Goal: Find specific page/section: Find specific page/section

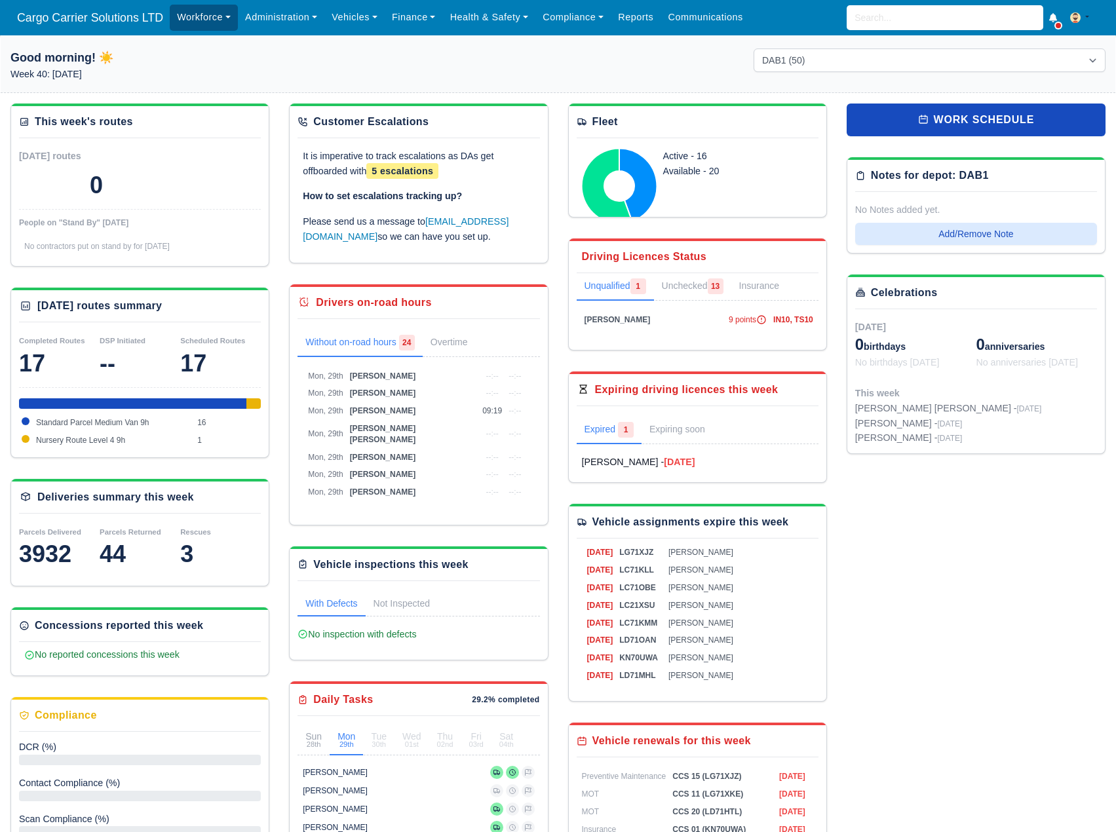
click at [197, 26] on link "Workforce" at bounding box center [204, 18] width 68 height 26
click at [200, 44] on link "Manpower" at bounding box center [229, 47] width 106 height 28
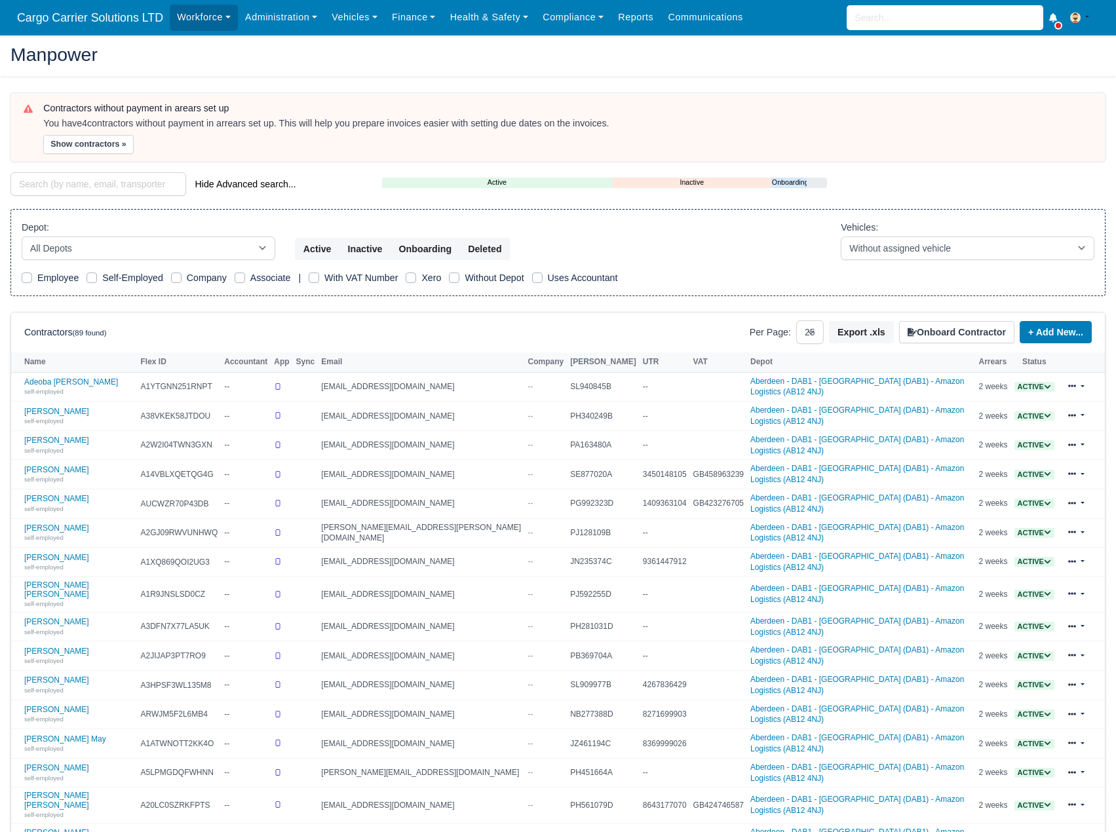
select select "25"
click at [64, 465] on link "[PERSON_NAME] self-employed" at bounding box center [78, 474] width 109 height 19
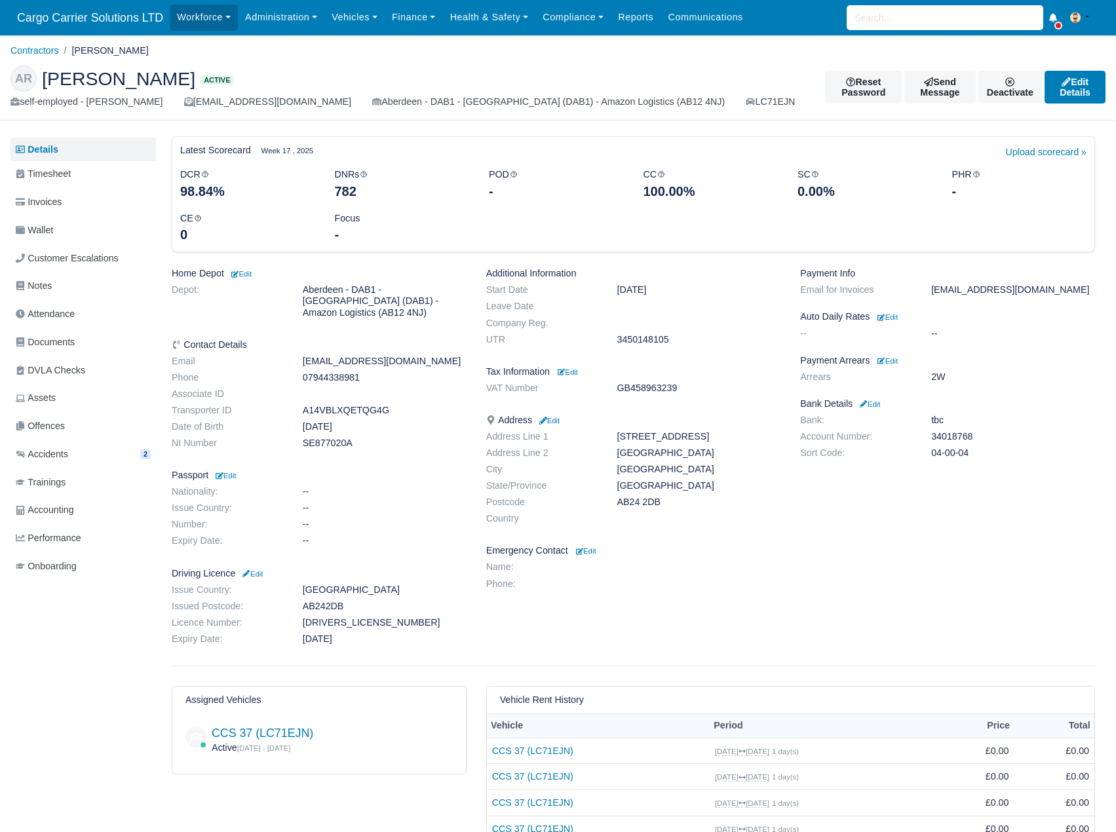
drag, startPoint x: 354, startPoint y: 418, endPoint x: 333, endPoint y: 418, distance: 21.0
click at [333, 421] on dd "May 4, 1991" at bounding box center [384, 426] width 183 height 11
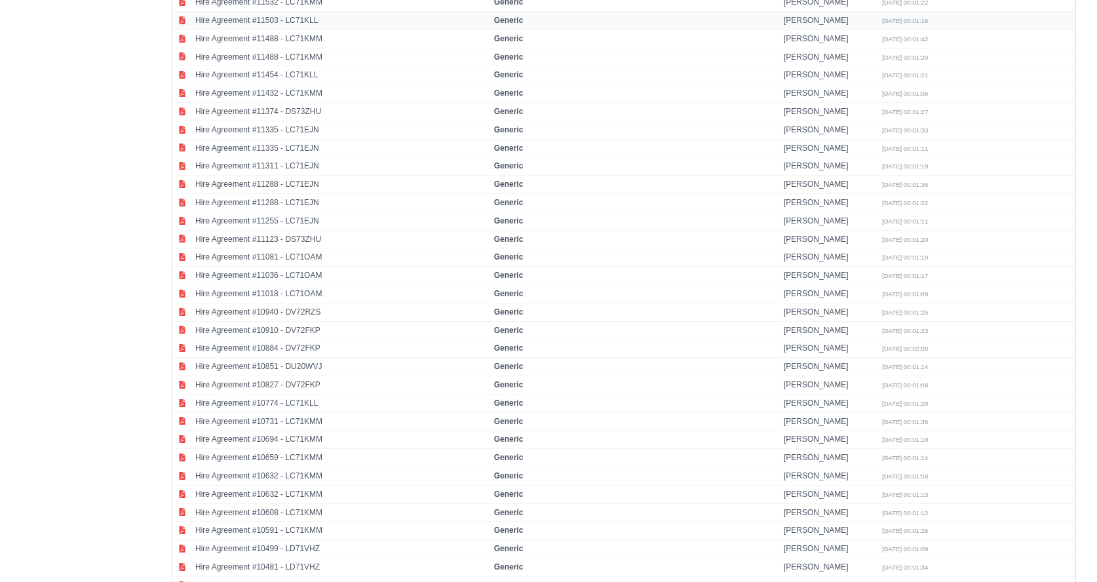
scroll to position [888, 0]
